Goal: Check status

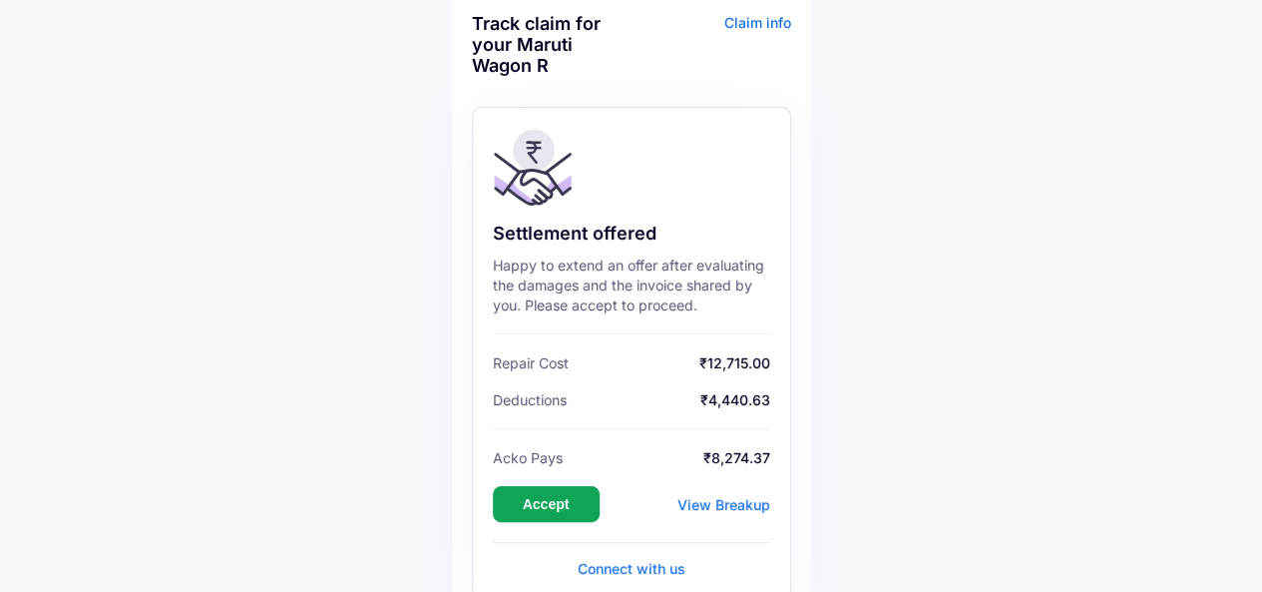
scroll to position [204, 0]
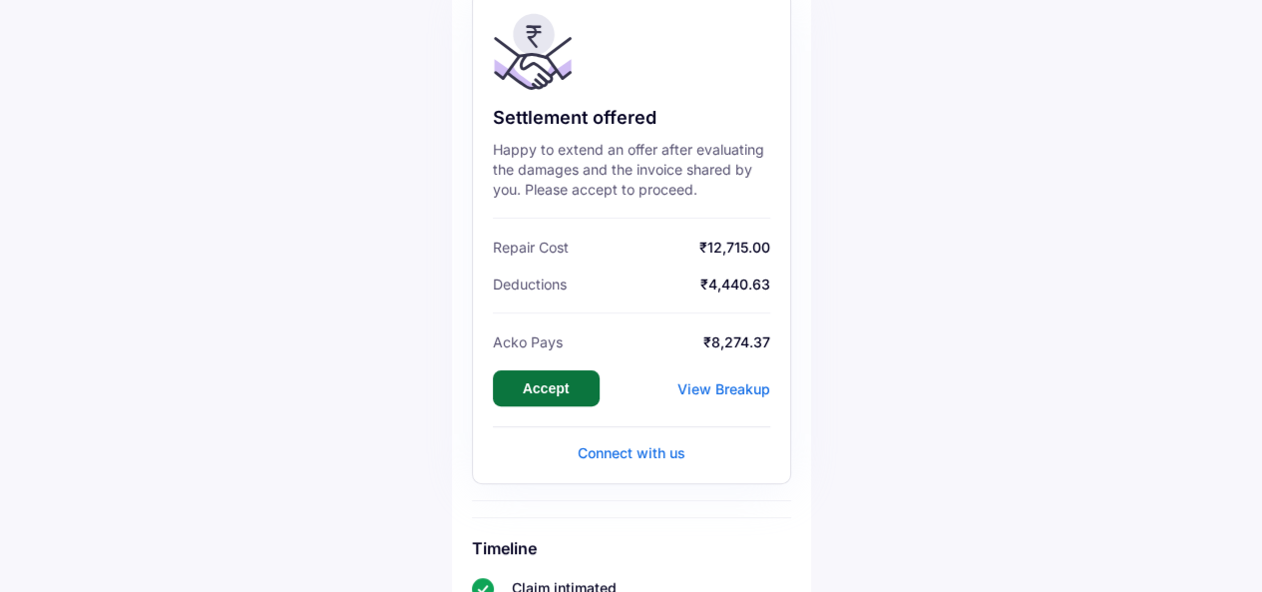
click at [529, 394] on button "Accept" at bounding box center [546, 388] width 107 height 36
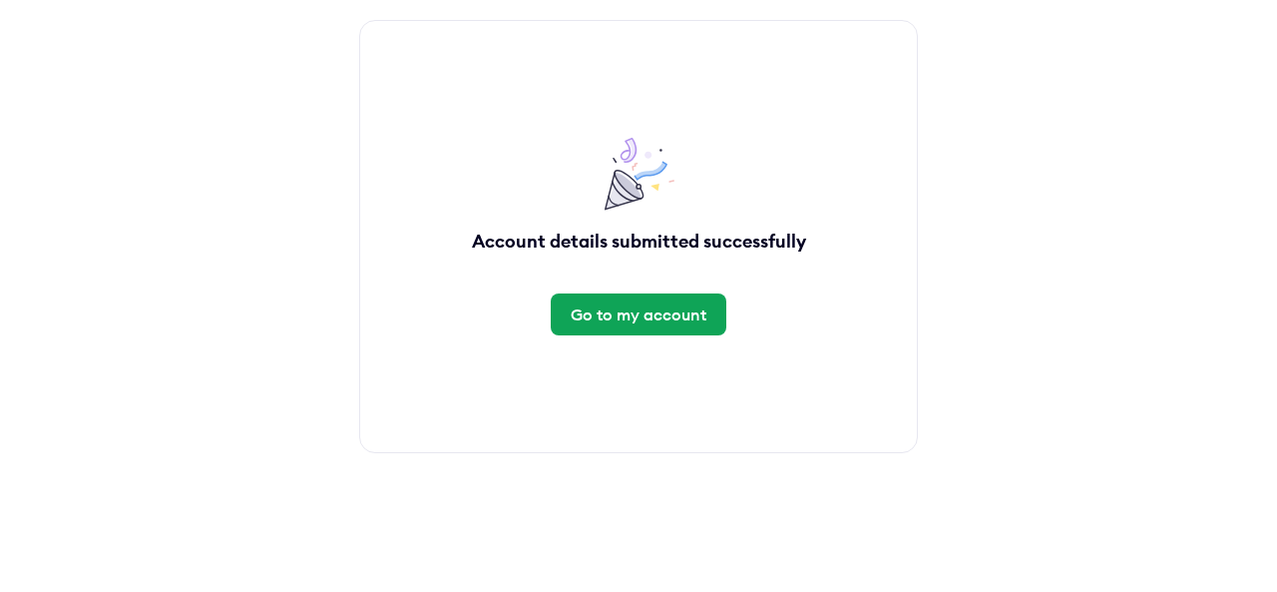
click at [647, 326] on div "Go to my account" at bounding box center [639, 314] width 176 height 42
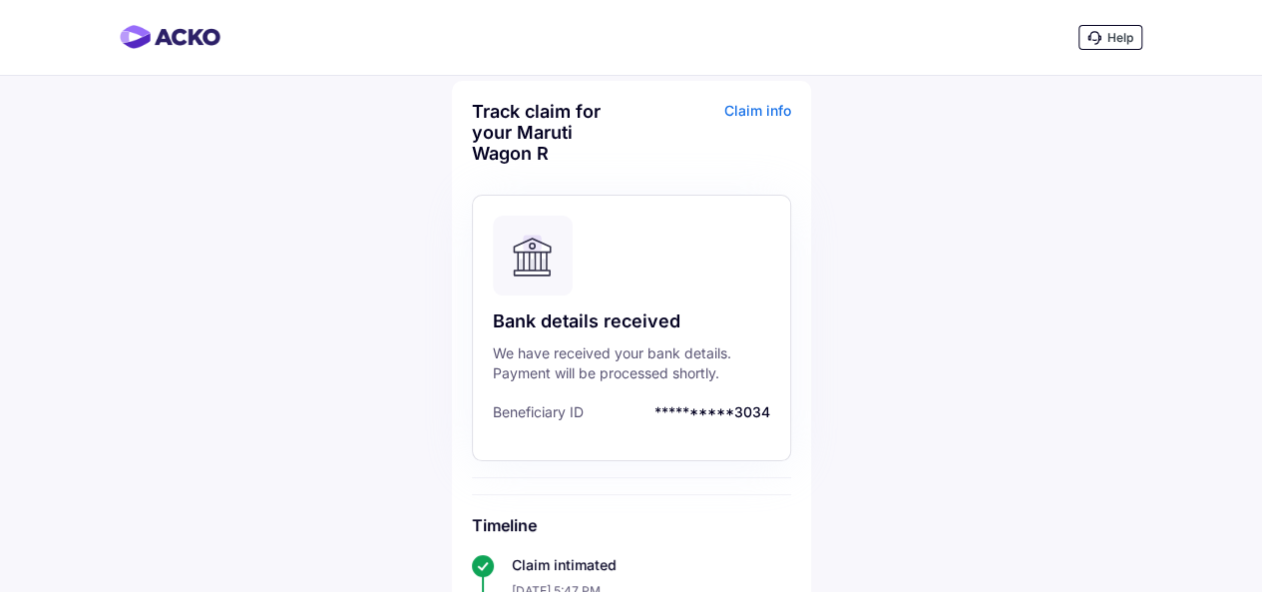
scroll to position [517, 0]
